Goal: Task Accomplishment & Management: Manage account settings

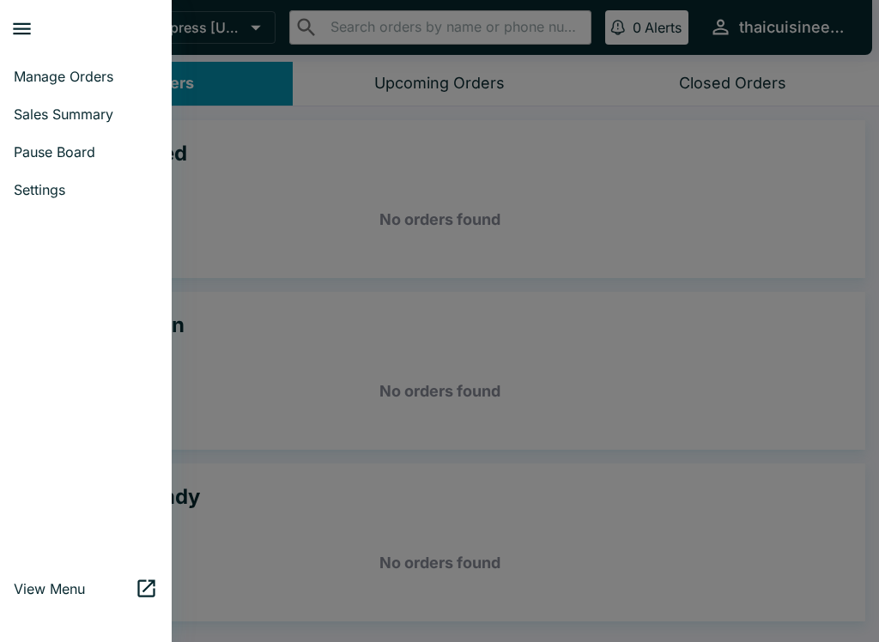
click at [68, 171] on link "Settings" at bounding box center [86, 190] width 172 height 38
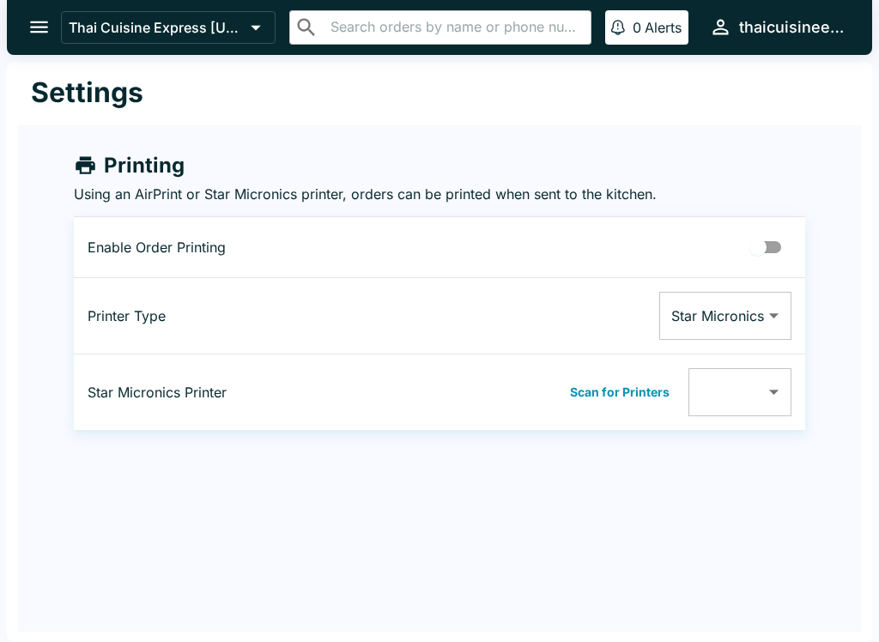
click at [49, 10] on button "open drawer" at bounding box center [39, 27] width 44 height 44
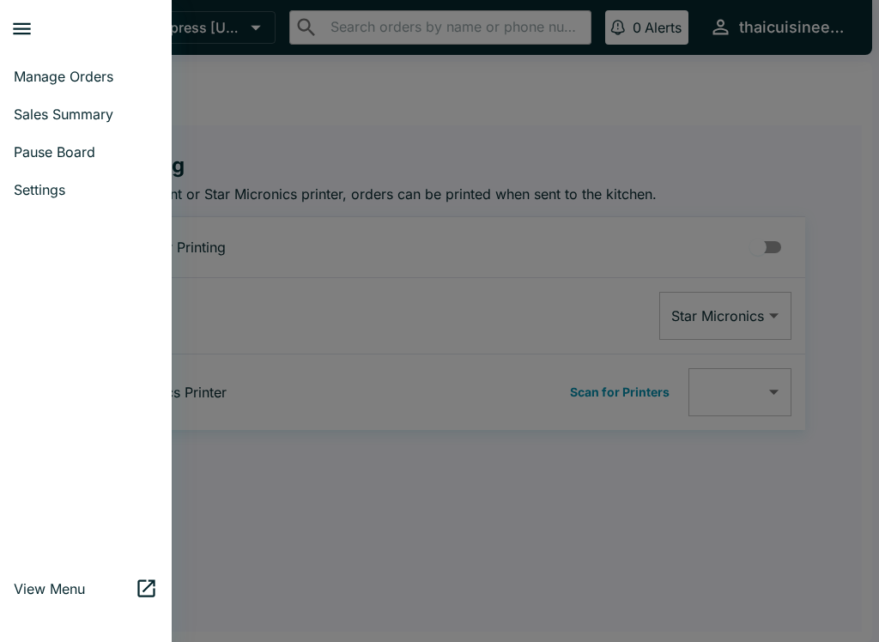
click at [54, 154] on span "Pause Board" at bounding box center [86, 151] width 144 height 17
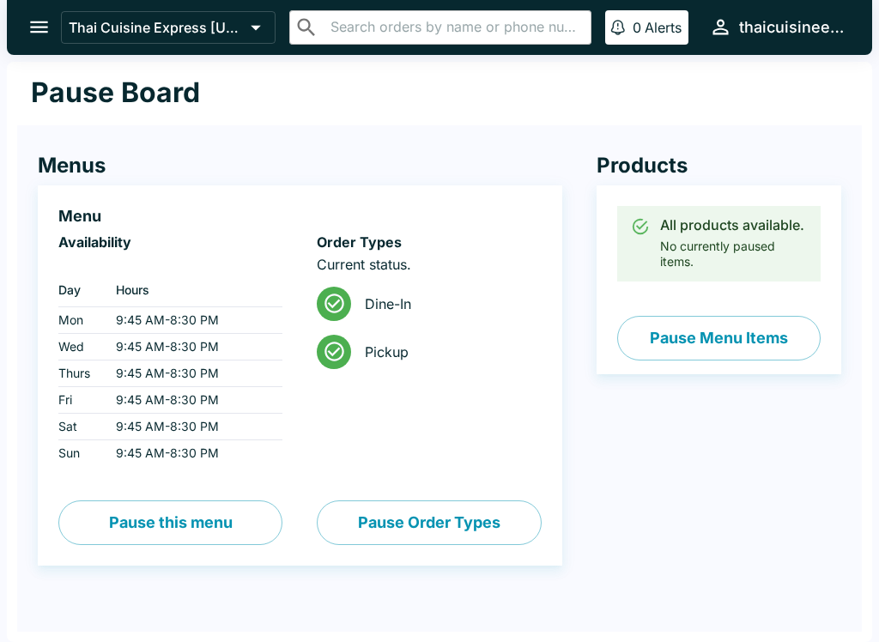
click at [340, 365] on div at bounding box center [334, 352] width 34 height 34
click at [473, 534] on button "Pause Order Types" at bounding box center [429, 522] width 224 height 45
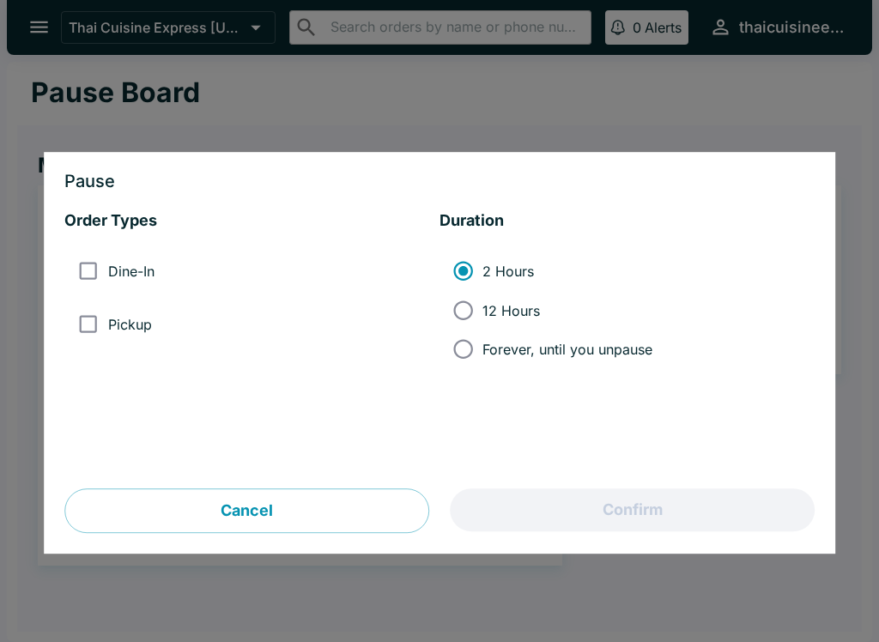
click at [468, 356] on input "Forever, until you unpause" at bounding box center [463, 348] width 39 height 39
radio input "true"
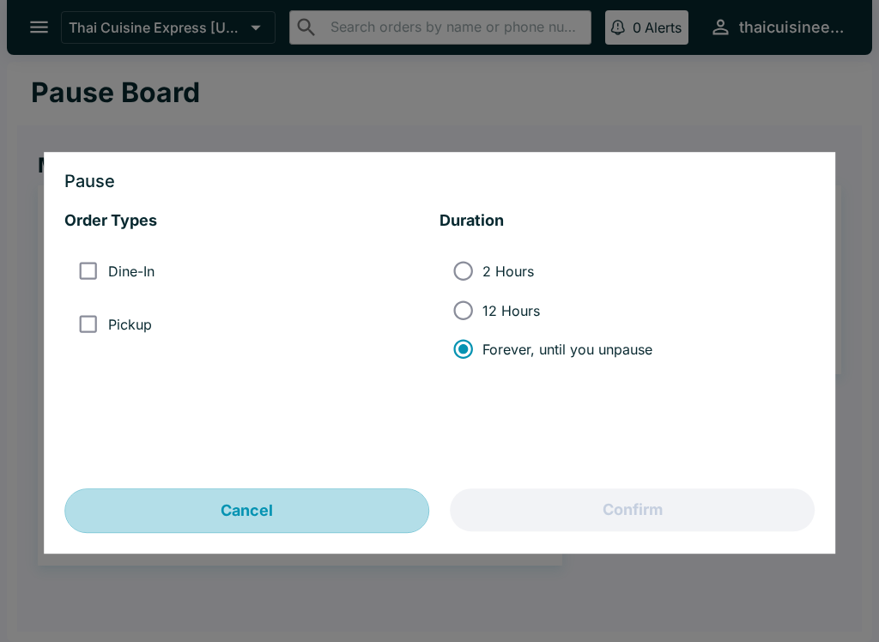
click at [307, 496] on button "Cancel" at bounding box center [246, 511] width 365 height 45
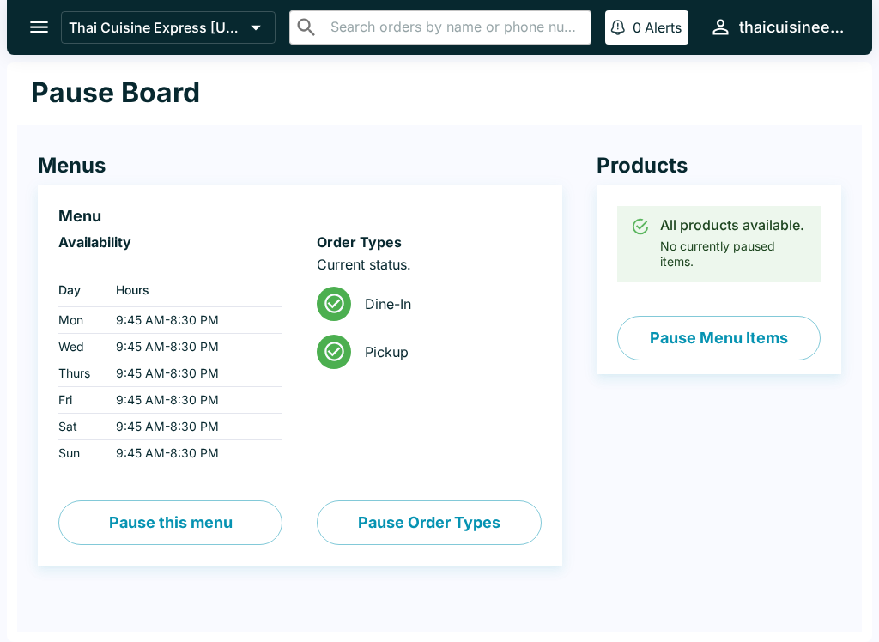
click at [227, 514] on button "Pause this menu" at bounding box center [170, 522] width 224 height 45
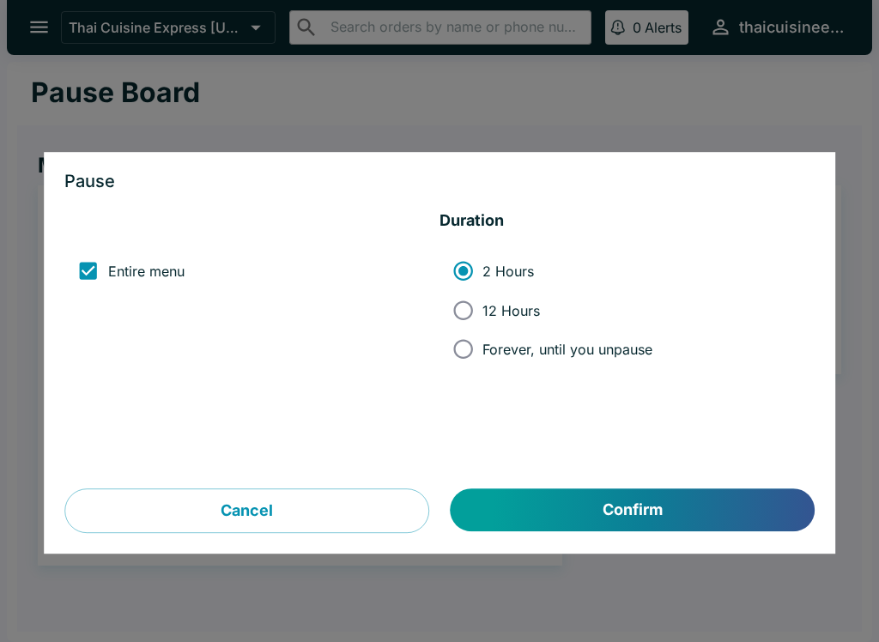
click at [469, 345] on input "Forever, until you unpause" at bounding box center [463, 348] width 39 height 39
radio input "true"
click at [577, 504] on button "Confirm" at bounding box center [632, 510] width 364 height 43
